Goal: Navigation & Orientation: Understand site structure

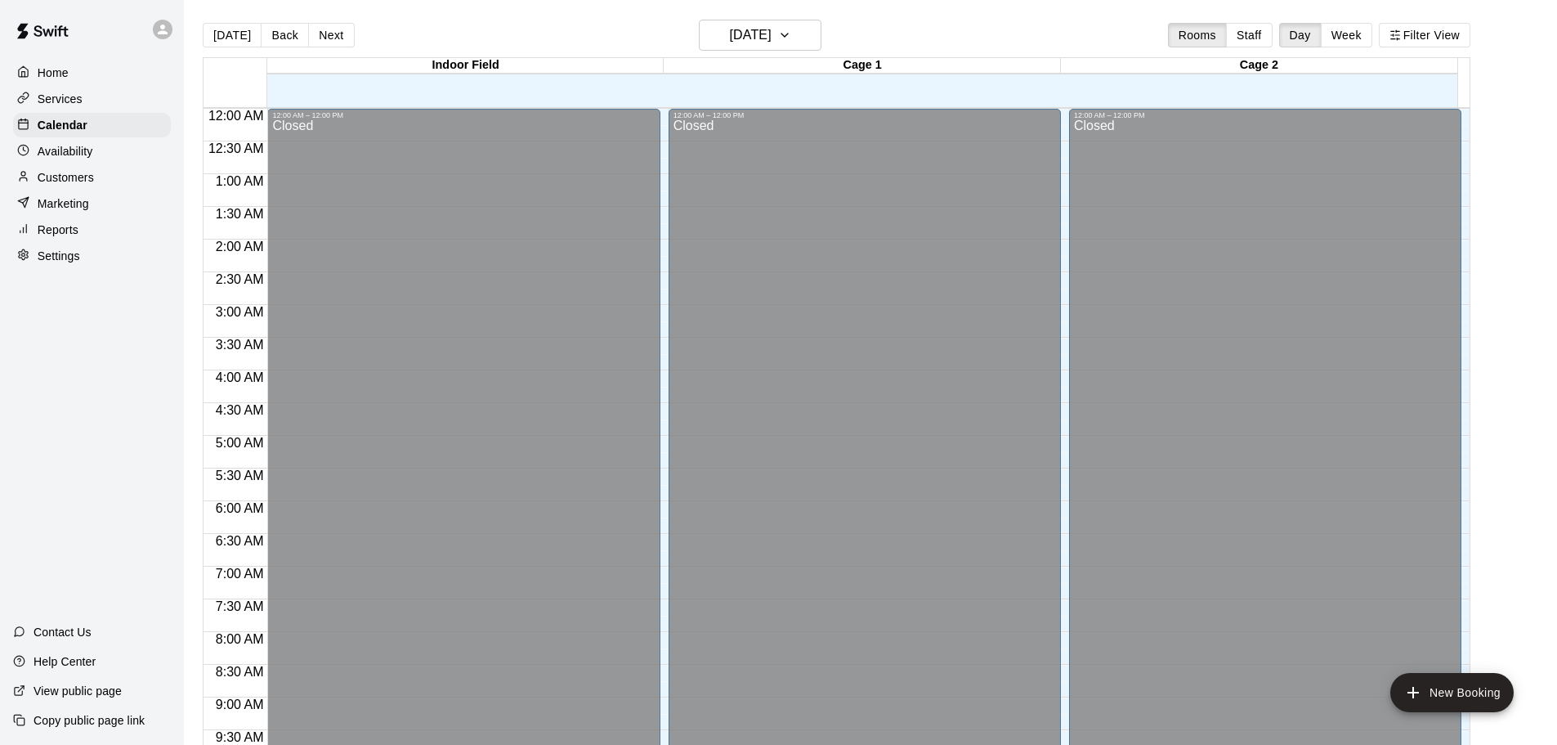
scroll to position [866, 0]
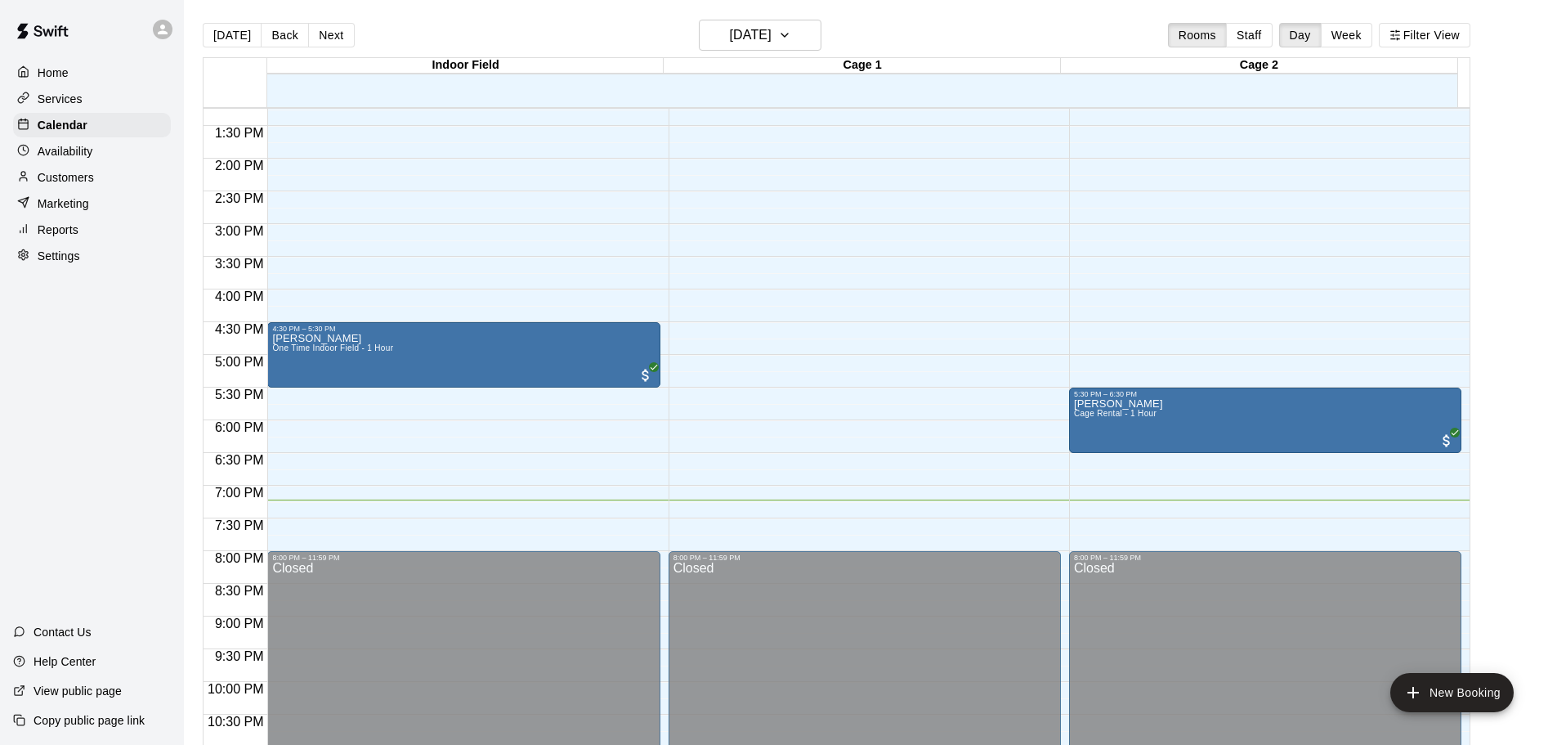
click at [136, 211] on div "Marketing" at bounding box center [92, 203] width 158 height 25
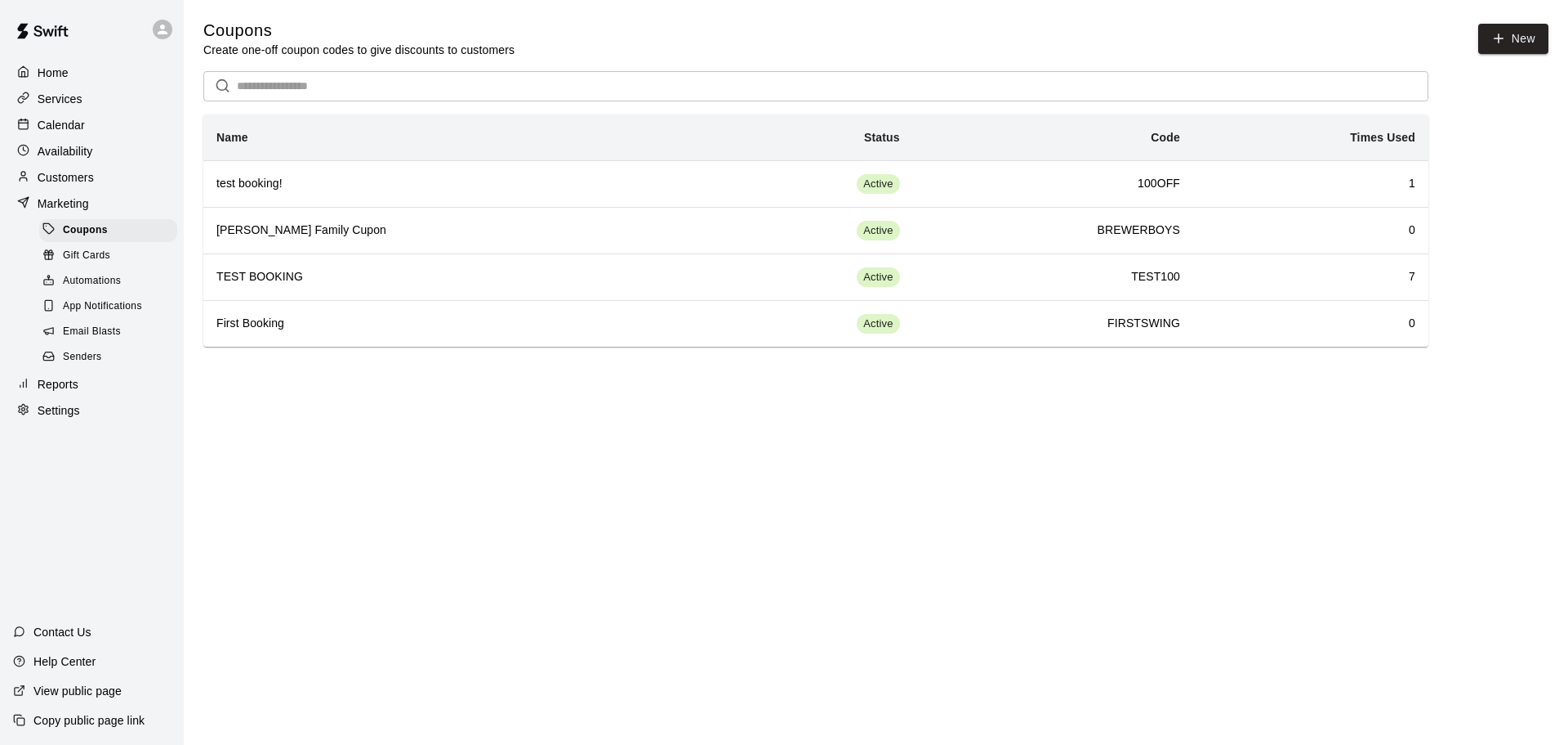
click at [129, 176] on div "Customers" at bounding box center [92, 177] width 158 height 25
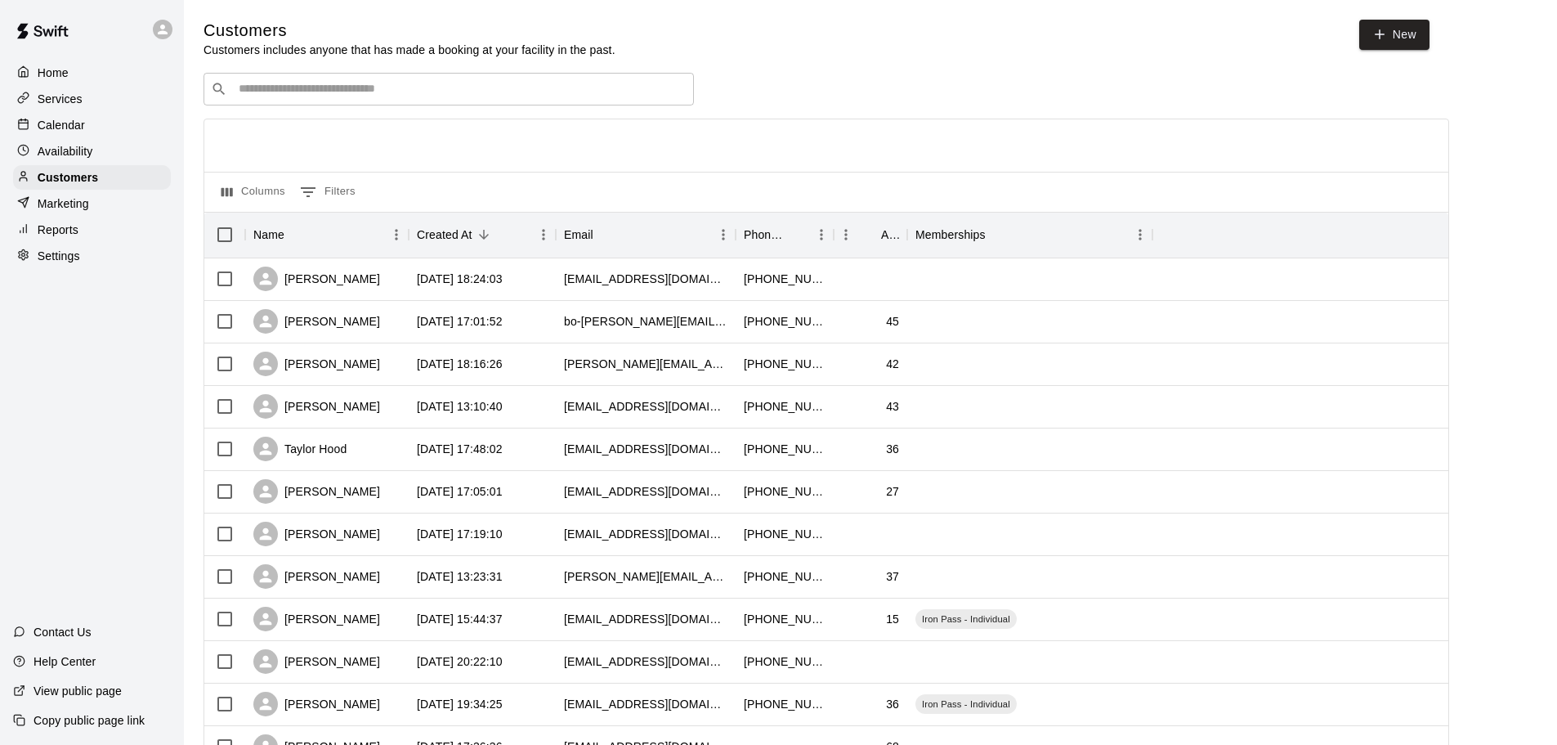
click at [126, 83] on div "Home" at bounding box center [92, 72] width 158 height 25
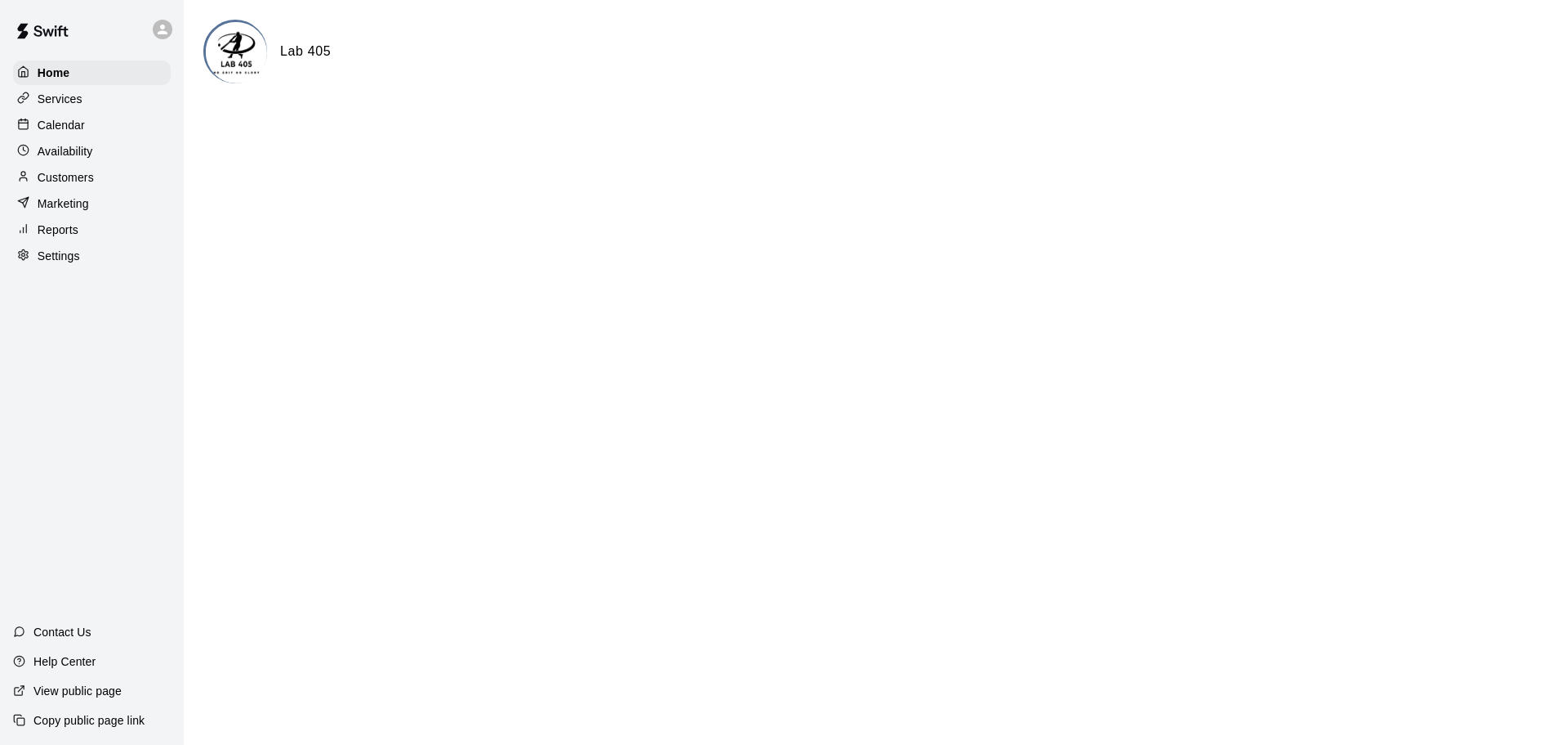
click at [130, 127] on div "Calendar" at bounding box center [92, 125] width 158 height 25
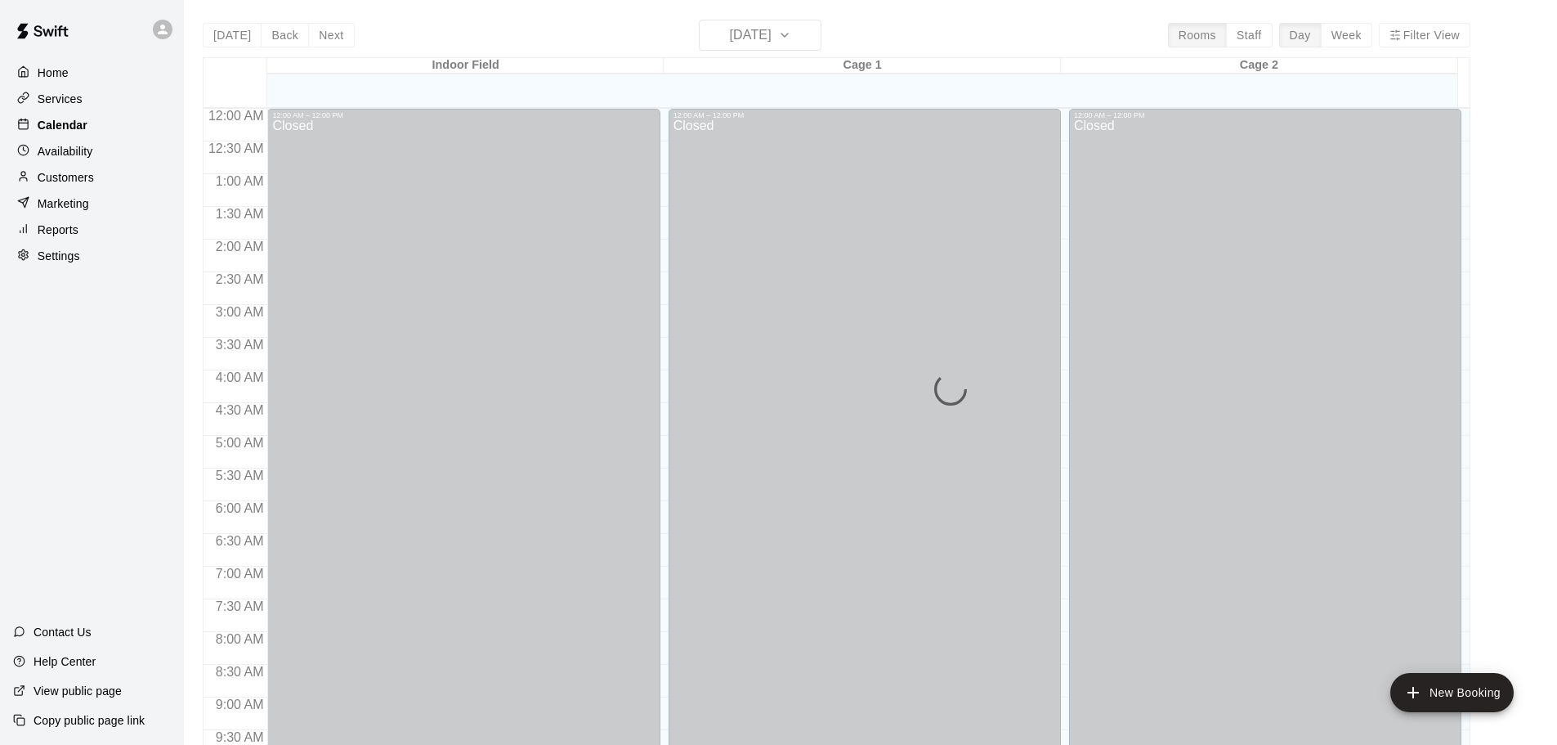
scroll to position [866, 0]
